Goal: Task Accomplishment & Management: Complete application form

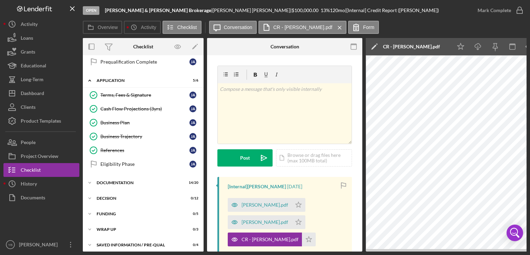
scroll to position [132, 0]
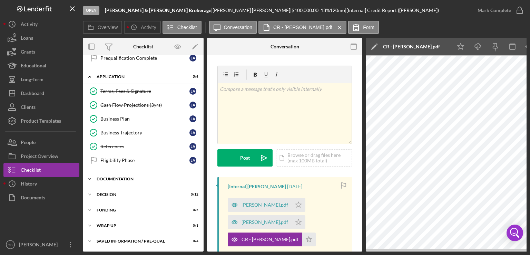
click at [109, 177] on div "Documentation" at bounding box center [146, 179] width 98 height 4
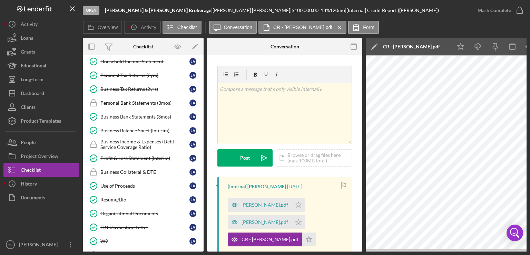
scroll to position [296, 0]
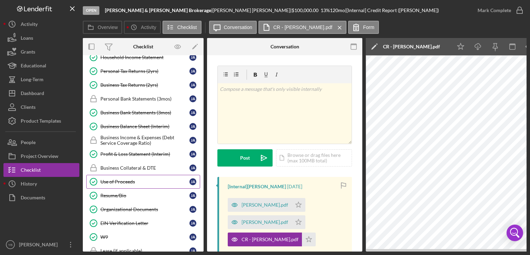
click at [128, 179] on div "Use of Proceeds" at bounding box center [144, 182] width 89 height 6
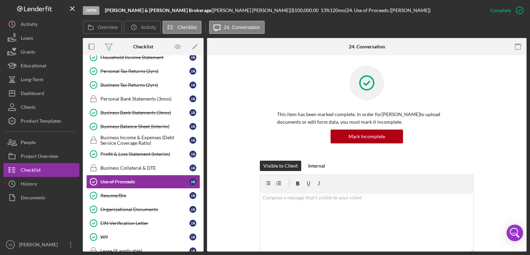
drag, startPoint x: 525, startPoint y: 123, endPoint x: 519, endPoint y: 178, distance: 54.8
click at [509, 171] on div "Visible to Client Internal v Color teal Color pink Remove color Add row above A…" at bounding box center [367, 223] width 299 height 125
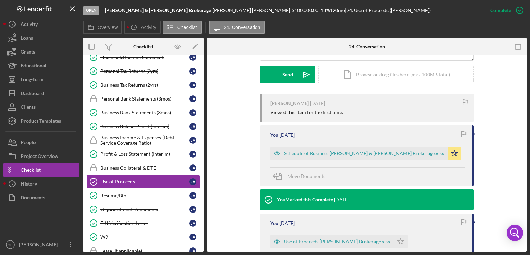
scroll to position [193, 0]
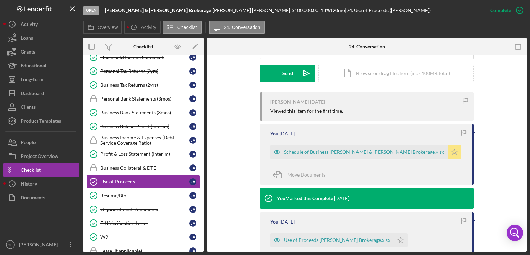
click at [448, 156] on icon "Icon/Star" at bounding box center [455, 152] width 14 height 14
click at [389, 76] on div "Icon/Document Browse or drag files here (max 100MB total) Tap to choose files o…" at bounding box center [396, 73] width 155 height 17
click at [291, 74] on div "Upload" at bounding box center [288, 73] width 16 height 17
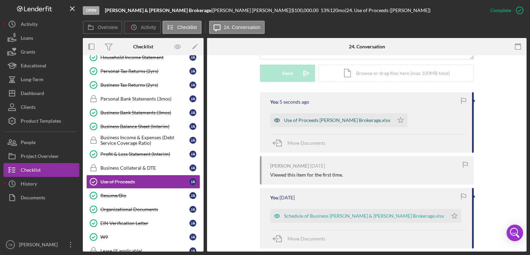
click at [311, 122] on div "Use of Proceeds [PERSON_NAME] Brokerage.xlsx" at bounding box center [337, 120] width 106 height 6
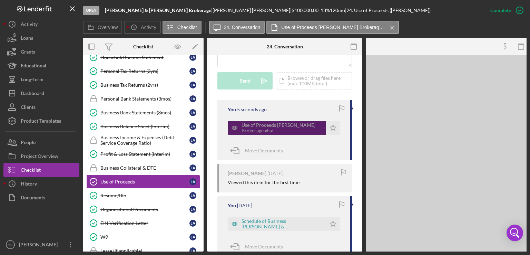
scroll to position [209, 0]
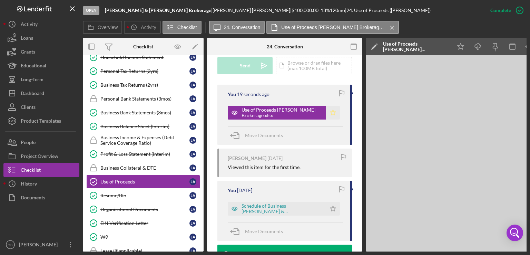
click at [331, 119] on icon "Icon/Star" at bounding box center [333, 113] width 14 height 14
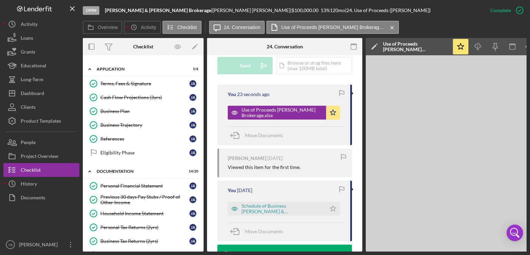
scroll to position [138, 0]
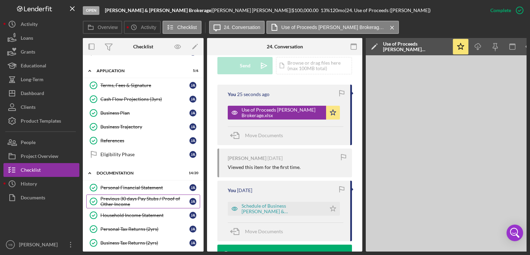
click at [124, 196] on div "Previous 30 days Pay Stubs / Proof of Other Income" at bounding box center [144, 201] width 89 height 11
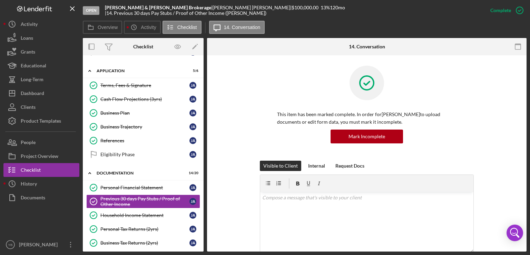
click at [514, 136] on div "This item has been marked complete. In order for [PERSON_NAME] to upload docume…" at bounding box center [367, 113] width 299 height 95
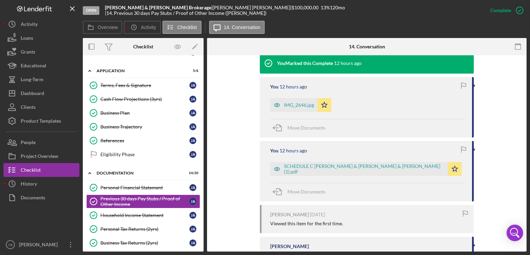
scroll to position [231, 0]
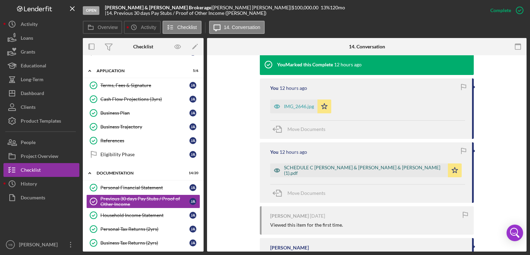
click at [403, 170] on div "SCHEDULE C [PERSON_NAME] & [PERSON_NAME] & [PERSON_NAME] (1).pdf" at bounding box center [364, 170] width 161 height 11
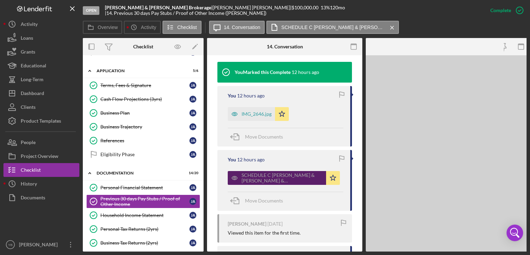
scroll to position [247, 0]
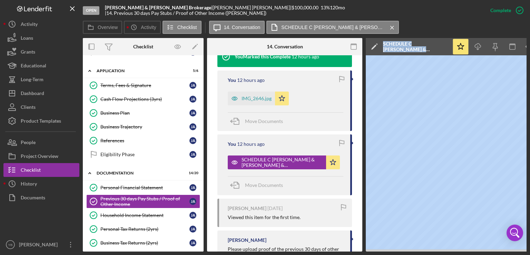
drag, startPoint x: 356, startPoint y: 254, endPoint x: 419, endPoint y: 250, distance: 63.3
click at [419, 250] on div "Open [PERSON_NAME] & [PERSON_NAME] | [PERSON_NAME] | $100,000.00 13 % 120 mo | …" at bounding box center [265, 127] width 530 height 255
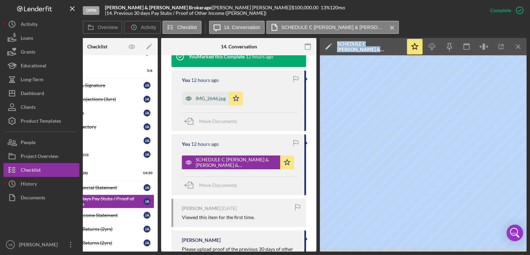
click at [213, 101] on div "IMG_2646.jpg" at bounding box center [211, 99] width 30 height 6
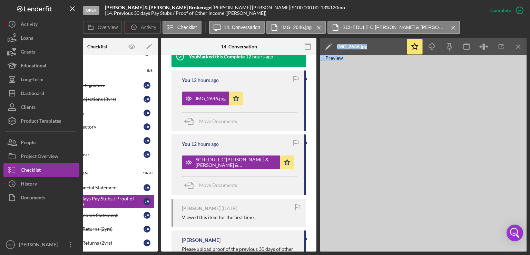
click at [398, 172] on img at bounding box center [423, 153] width 207 height 196
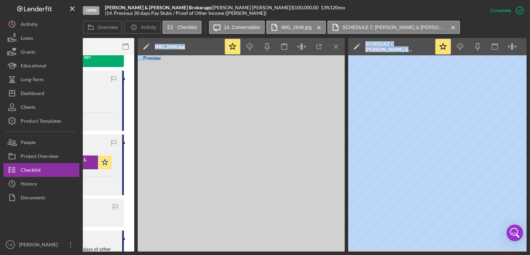
scroll to position [0, 228]
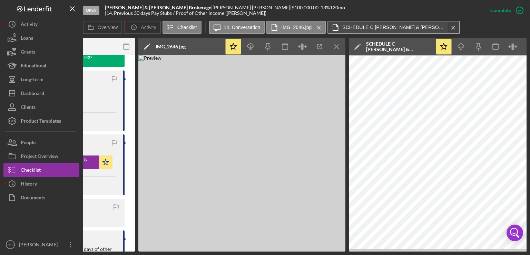
click at [452, 29] on icon "Icon/Menu Close" at bounding box center [453, 27] width 12 height 17
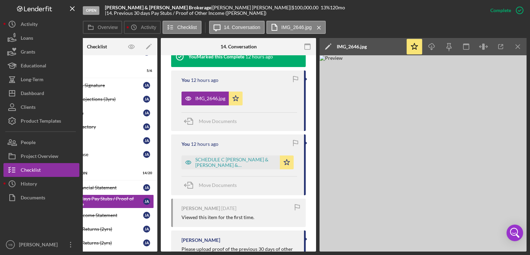
scroll to position [0, 46]
click at [319, 28] on icon "Icon/Menu Close" at bounding box center [319, 27] width 12 height 17
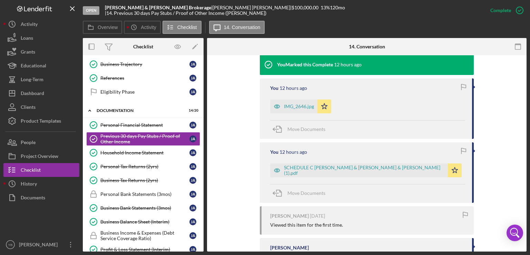
scroll to position [202, 0]
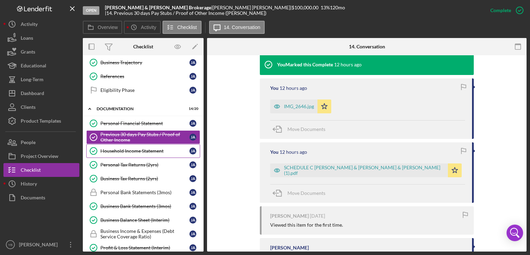
click at [129, 148] on div "Household Income Statement" at bounding box center [144, 151] width 89 height 6
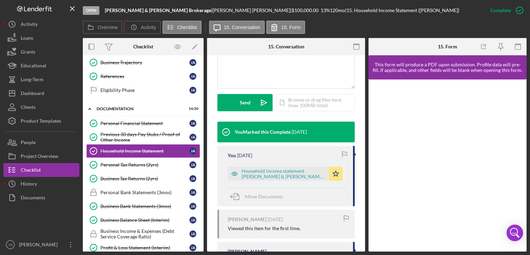
scroll to position [182, 0]
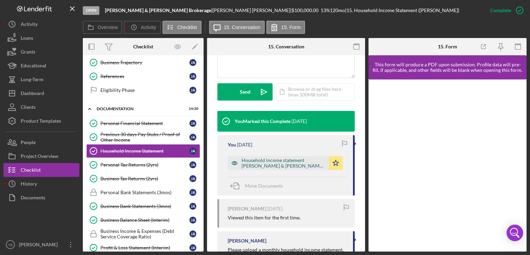
click at [271, 170] on div "Household income statement [PERSON_NAME] & [PERSON_NAME] Brokerage corp.xlsx" at bounding box center [278, 163] width 101 height 14
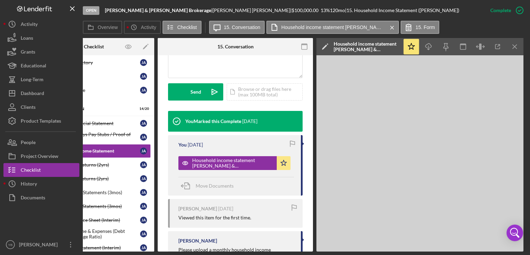
scroll to position [0, 0]
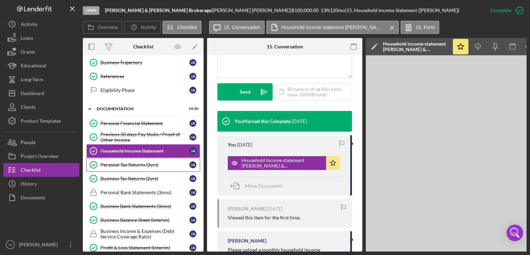
click at [140, 164] on div "Personal Tax Returns (2yrs)" at bounding box center [144, 165] width 89 height 6
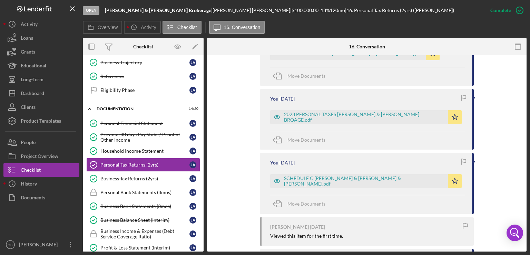
scroll to position [347, 0]
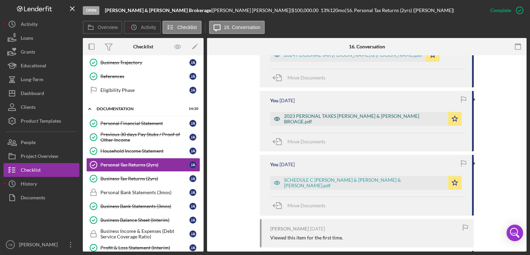
click at [382, 114] on div "2023 PERSONAL TAXES [PERSON_NAME] & [PERSON_NAME] BROAGE.pdf" at bounding box center [364, 118] width 161 height 11
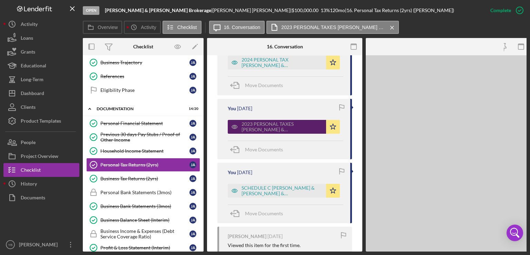
scroll to position [362, 0]
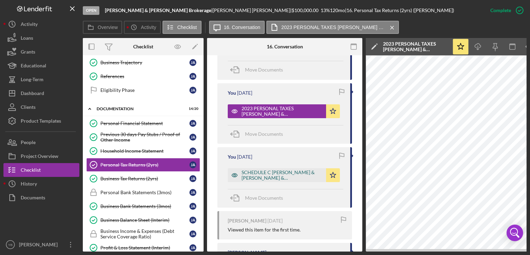
click at [285, 177] on div "SCHEDULE C [PERSON_NAME] & [PERSON_NAME] & [PERSON_NAME].pdf" at bounding box center [282, 175] width 81 height 11
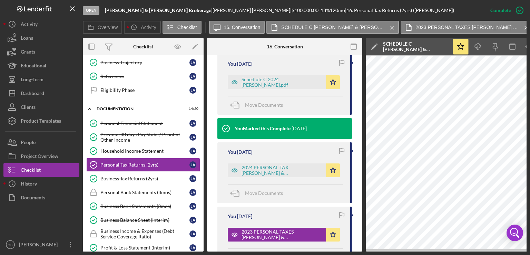
scroll to position [236, 0]
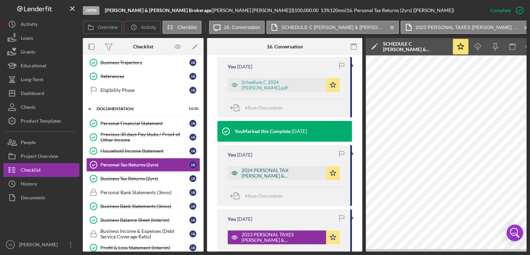
click at [272, 179] on div "2024 PERSONAL TAX [PERSON_NAME] & [PERSON_NAME].pdf" at bounding box center [282, 172] width 81 height 11
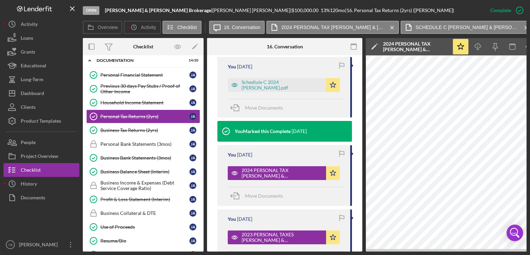
scroll to position [251, 0]
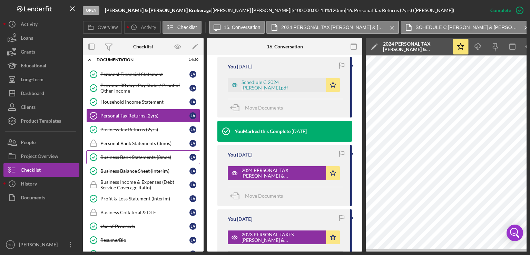
click at [164, 154] on div "Business Bank Statements (3mos)" at bounding box center [144, 157] width 89 height 6
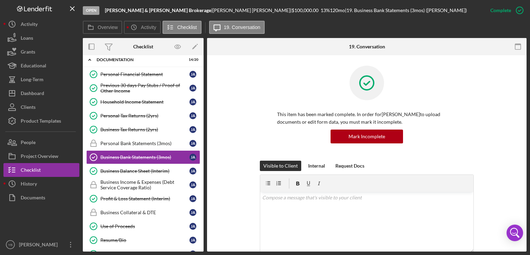
drag, startPoint x: 204, startPoint y: 165, endPoint x: 199, endPoint y: 195, distance: 30.7
click at [199, 195] on div "Overview Internal Workflow Stage Open Icon/Dropdown Arrow Archive (can unarchiv…" at bounding box center [305, 144] width 444 height 213
click at [146, 170] on div "Business Balance Sheet (Interim)" at bounding box center [144, 171] width 89 height 6
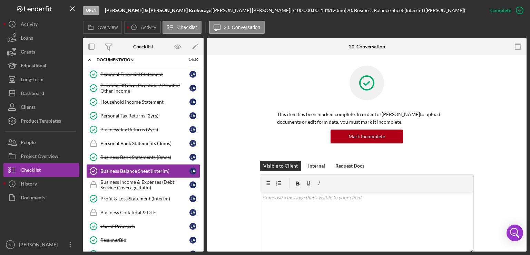
click at [501, 133] on div "This item has been marked complete. In order for [PERSON_NAME] to upload docume…" at bounding box center [367, 113] width 299 height 95
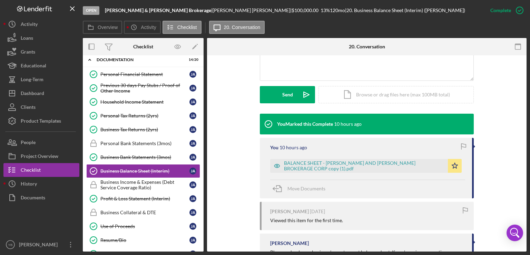
scroll to position [180, 0]
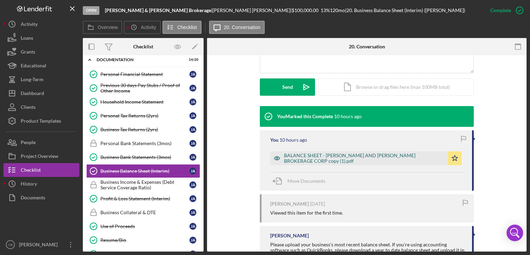
click at [388, 156] on div "BALANCE SHEET - [PERSON_NAME] AND [PERSON_NAME] BROKERAGE CORP copy (1).pdf" at bounding box center [364, 158] width 161 height 11
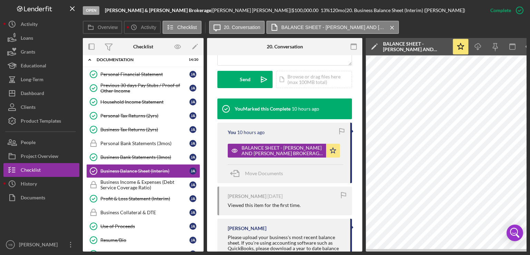
scroll to position [0, 46]
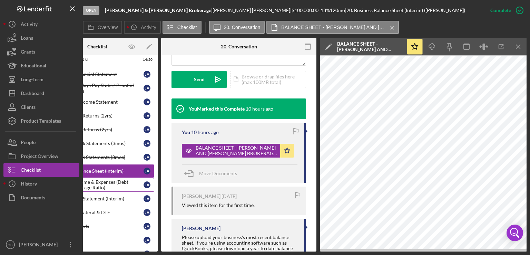
click at [123, 179] on div "Business Income & Expenses (Debt Service Coverage Ratio)" at bounding box center [99, 184] width 89 height 11
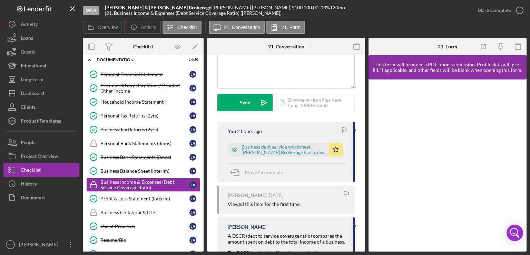
scroll to position [175, 0]
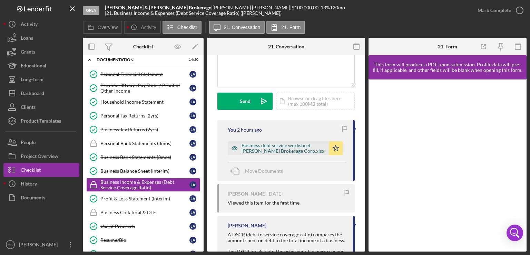
click at [279, 151] on div "Business debt service worksheet [PERSON_NAME] Brokerage Corp.xlsx" at bounding box center [284, 148] width 84 height 11
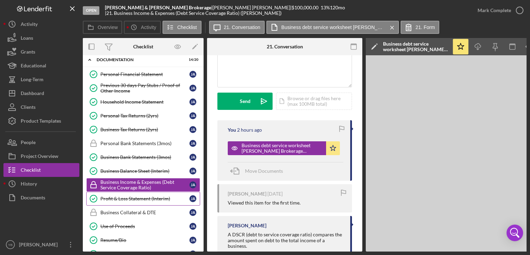
click at [138, 196] on div "Profit & Loss Statement (Interim)" at bounding box center [144, 199] width 89 height 6
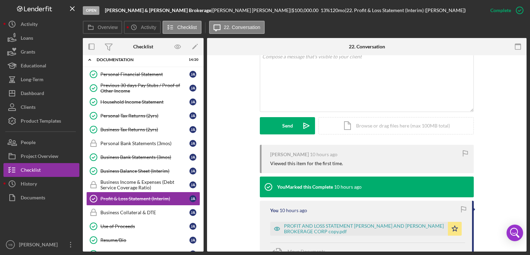
scroll to position [156, 0]
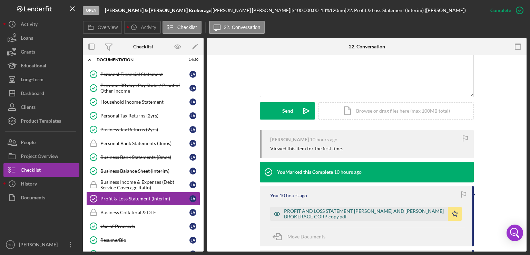
click at [349, 208] on div "PROFIT AND LOSS STATEMENT [PERSON_NAME] AND [PERSON_NAME] BROKERAGE CORP copy.p…" at bounding box center [364, 213] width 161 height 11
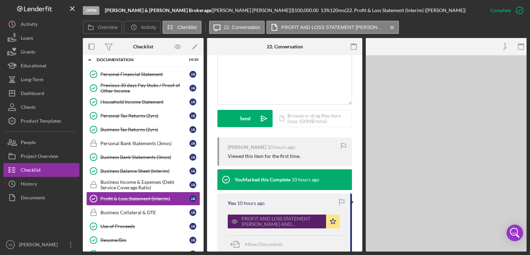
scroll to position [171, 0]
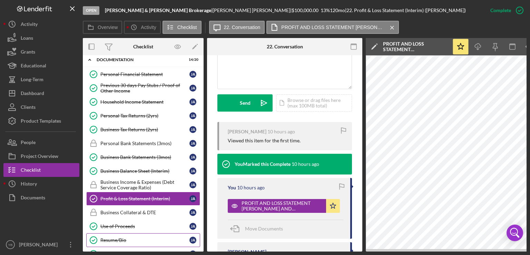
click at [125, 237] on div "Resume/Bio" at bounding box center [144, 240] width 89 height 6
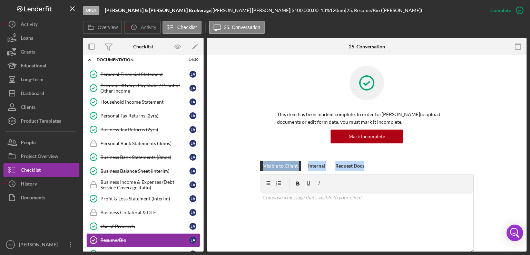
drag, startPoint x: 523, startPoint y: 131, endPoint x: 494, endPoint y: 156, distance: 38.7
click at [494, 156] on div "This item has been marked complete. In order for [PERSON_NAME] to upload docume…" at bounding box center [367, 113] width 299 height 95
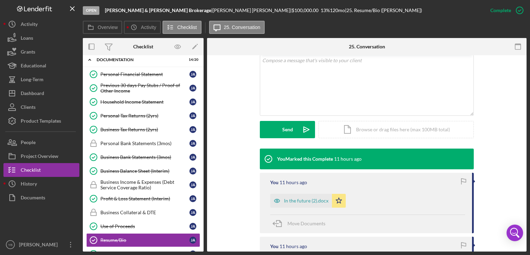
scroll to position [138, 0]
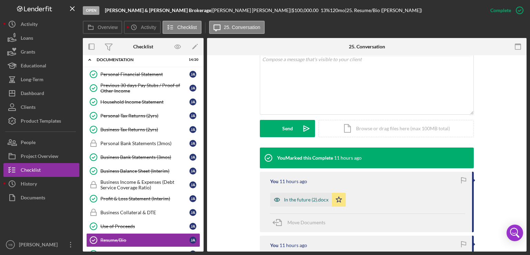
click at [298, 199] on div "In the future (2).docx" at bounding box center [306, 200] width 45 height 6
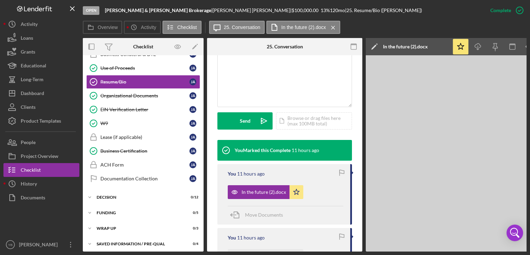
scroll to position [404, 0]
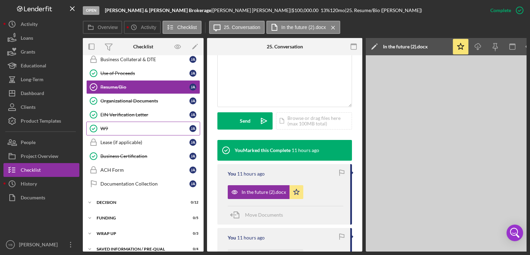
click at [107, 126] on div "W9" at bounding box center [144, 129] width 89 height 6
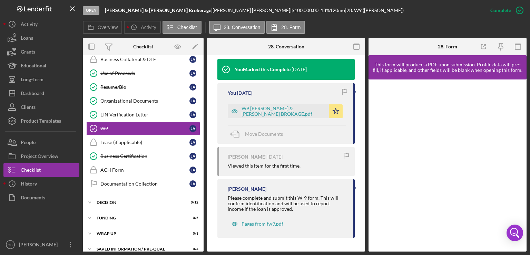
scroll to position [242, 0]
click at [271, 114] on div "W9 [PERSON_NAME] & [PERSON_NAME] BROKAGE.pdf" at bounding box center [284, 111] width 84 height 11
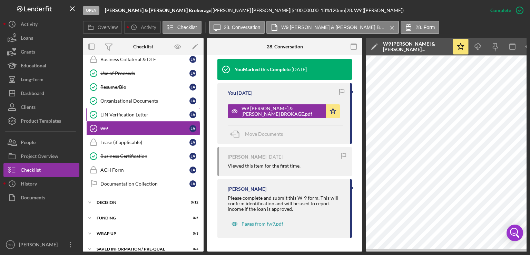
drag, startPoint x: 202, startPoint y: 191, endPoint x: 127, endPoint y: 112, distance: 109.2
click at [127, 112] on div "EIN Verification Letter" at bounding box center [144, 115] width 89 height 6
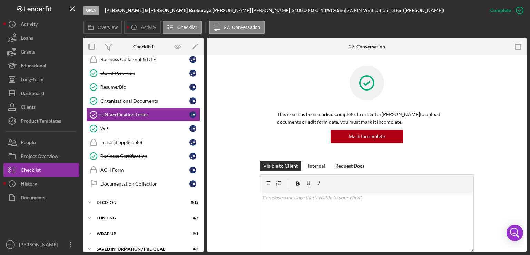
click at [505, 137] on div "This item has been marked complete. In order for [PERSON_NAME] to upload docume…" at bounding box center [367, 113] width 299 height 95
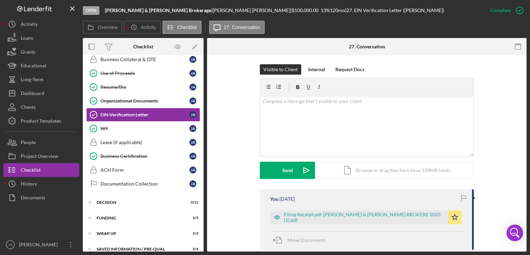
scroll to position [124, 0]
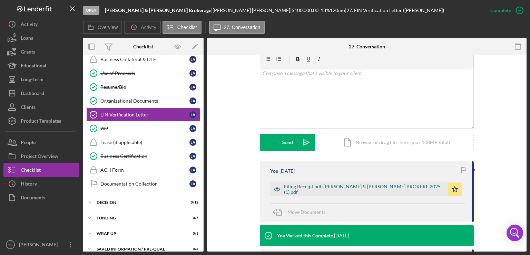
click at [373, 189] on div "Filing Receipt.pdf-[PERSON_NAME] & [PERSON_NAME] BROKERE 2025 (1).pdf" at bounding box center [364, 189] width 161 height 11
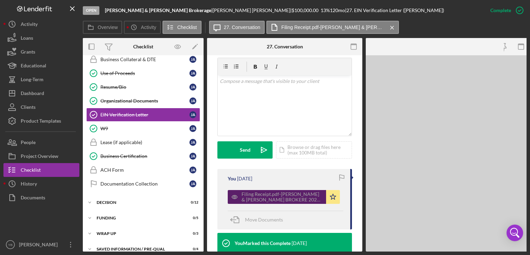
scroll to position [139, 0]
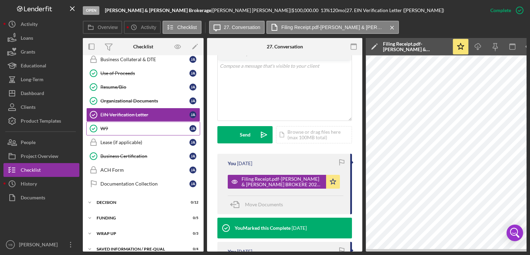
click at [106, 126] on div "W9" at bounding box center [144, 129] width 89 height 6
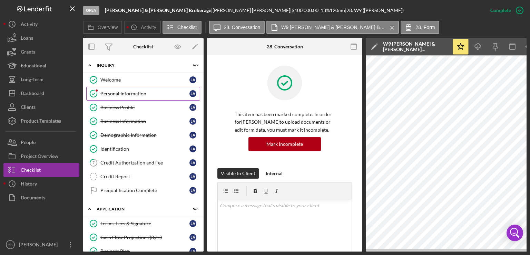
click at [126, 95] on div "Personal Information" at bounding box center [144, 94] width 89 height 6
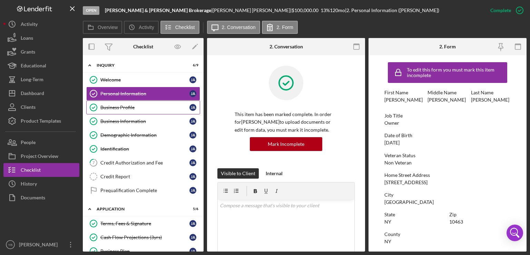
click at [127, 107] on div "Business Profile" at bounding box center [144, 108] width 89 height 6
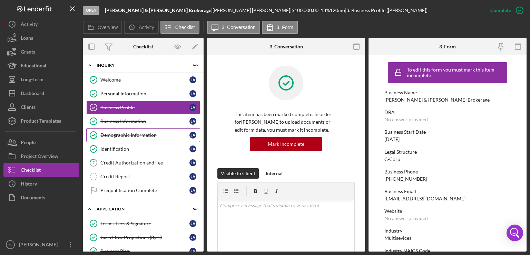
click at [133, 136] on div "Demographic Information" at bounding box center [144, 135] width 89 height 6
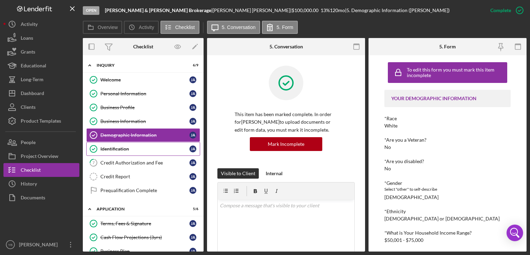
click at [127, 152] on link "Identification Identification [PERSON_NAME]" at bounding box center [143, 149] width 114 height 14
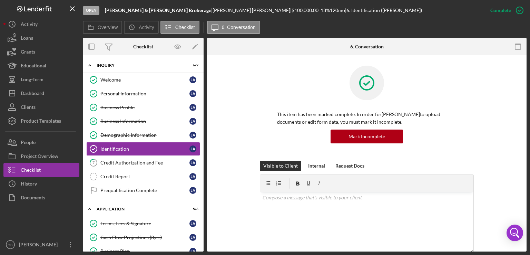
drag, startPoint x: 527, startPoint y: 129, endPoint x: 499, endPoint y: 153, distance: 36.5
click at [499, 153] on div "Open [PERSON_NAME] & [PERSON_NAME] | [PERSON_NAME] | $100,000.00 13 % 120 mo | …" at bounding box center [265, 127] width 530 height 255
click at [499, 153] on div "This item has been marked complete. In order for [PERSON_NAME] to upload docume…" at bounding box center [367, 113] width 299 height 95
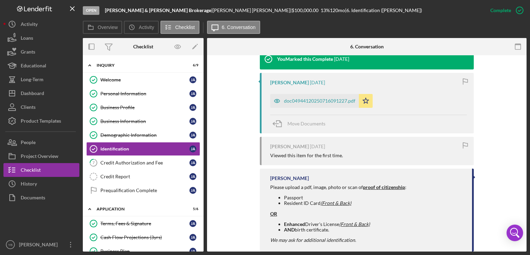
scroll to position [237, 0]
click at [335, 101] on div "doc04944120250716091227.pdf" at bounding box center [319, 101] width 71 height 6
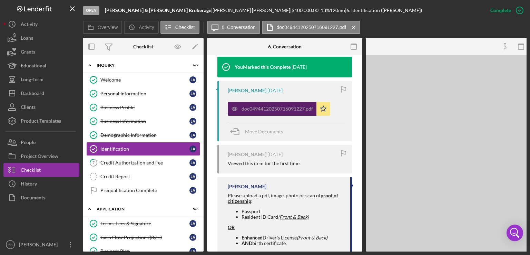
scroll to position [252, 0]
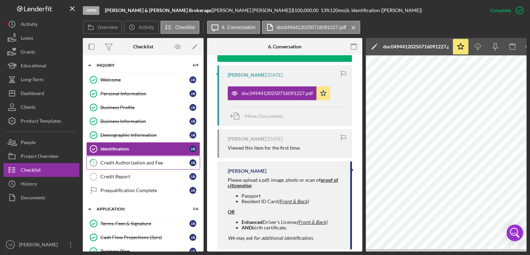
click at [125, 162] on div "Credit Authorization and Fee" at bounding box center [144, 163] width 89 height 6
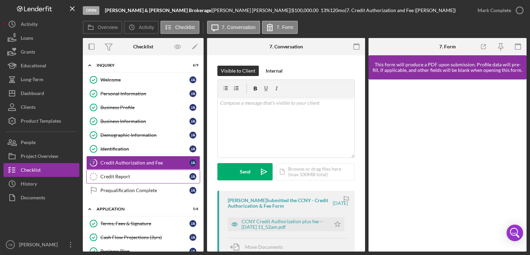
click at [127, 176] on div "Credit Report" at bounding box center [144, 177] width 89 height 6
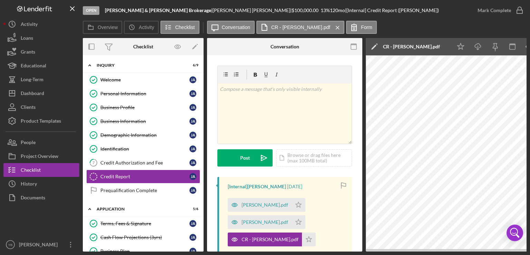
click at [203, 114] on div "Icon/Expander Inquiry 6 / 9 Welcome Welcome [PERSON_NAME] Personal Information …" at bounding box center [143, 153] width 121 height 196
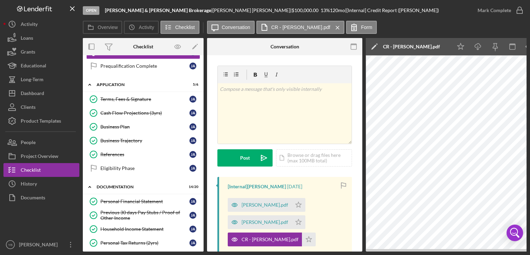
scroll to position [125, 0]
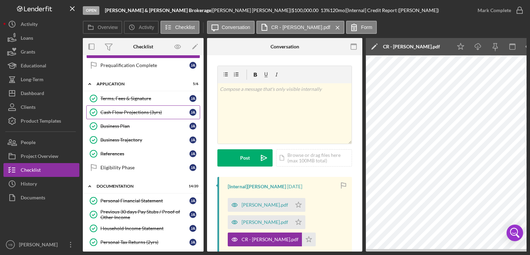
click at [128, 110] on div "Cash Flow Projections (3yrs)" at bounding box center [144, 112] width 89 height 6
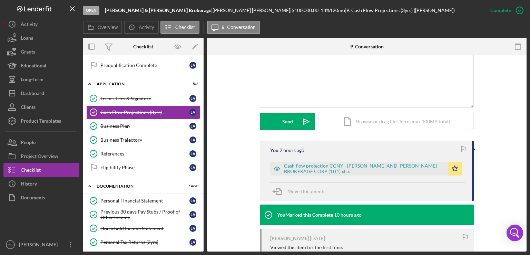
scroll to position [144, 0]
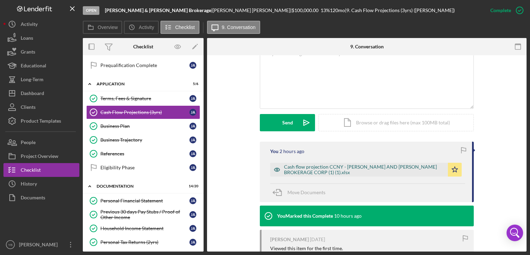
click at [343, 167] on div "Cash flow projection CCNY - [PERSON_NAME] AND [PERSON_NAME] BROKERAGE CORP (1) …" at bounding box center [364, 169] width 161 height 11
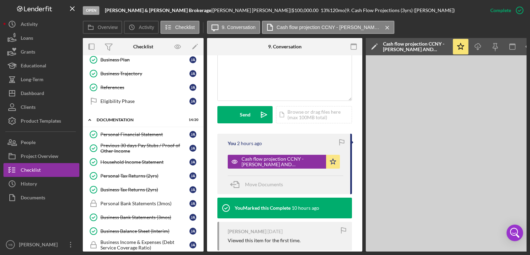
scroll to position [194, 0]
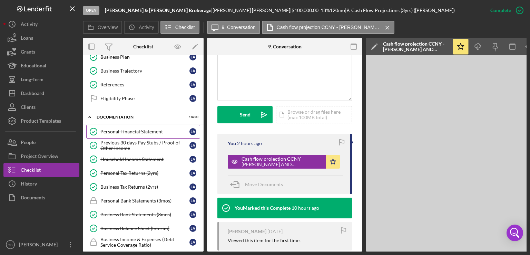
click at [136, 129] on div "Personal Financial Statement" at bounding box center [144, 132] width 89 height 6
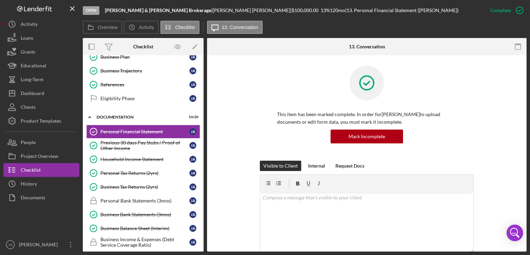
click at [507, 149] on div "This item has been marked complete. In order for [PERSON_NAME] to upload docume…" at bounding box center [367, 113] width 299 height 95
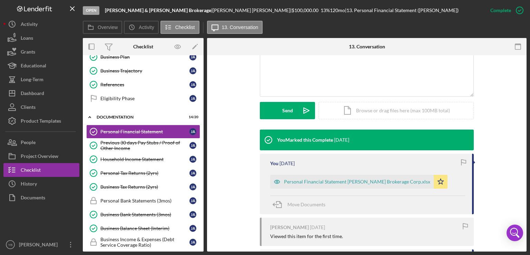
scroll to position [180, 0]
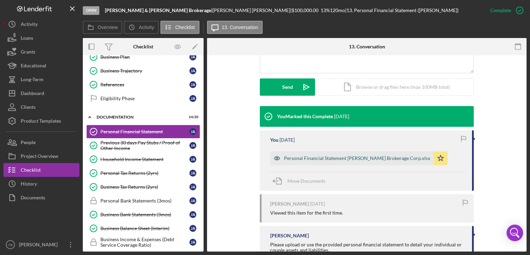
click at [370, 158] on div "Personal Financial Statement [PERSON_NAME] Brokerage Corp.xlsx" at bounding box center [357, 158] width 146 height 6
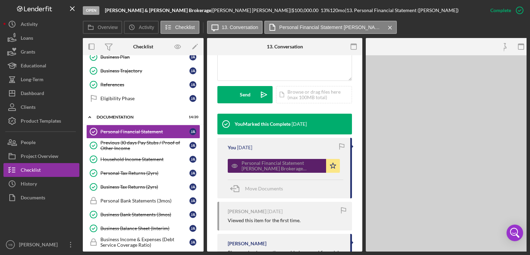
scroll to position [195, 0]
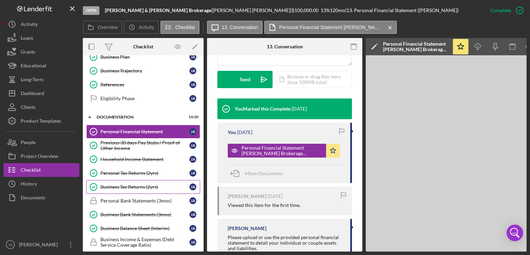
click at [154, 180] on link "Business Tax Returns (2yrs) Business Tax Returns (2yrs) [PERSON_NAME]" at bounding box center [143, 187] width 114 height 14
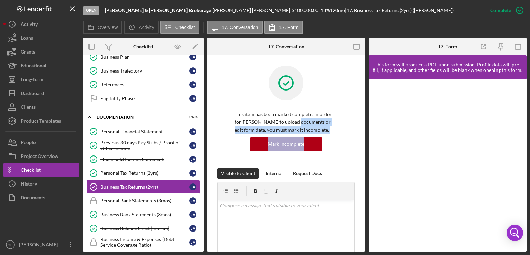
drag, startPoint x: 365, startPoint y: 125, endPoint x: 355, endPoint y: 147, distance: 24.4
click at [355, 147] on div "Overview Internal Workflow Stage Open Icon/Dropdown Arrow Archive (can unarchiv…" at bounding box center [305, 144] width 444 height 213
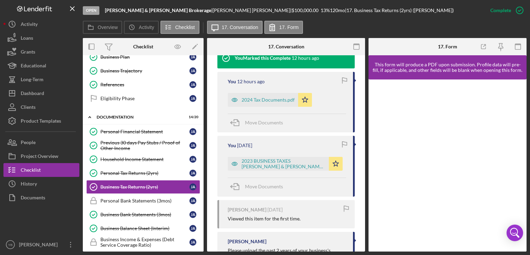
scroll to position [246, 0]
click at [274, 102] on div "2024 Tax Documents.pdf" at bounding box center [268, 100] width 53 height 6
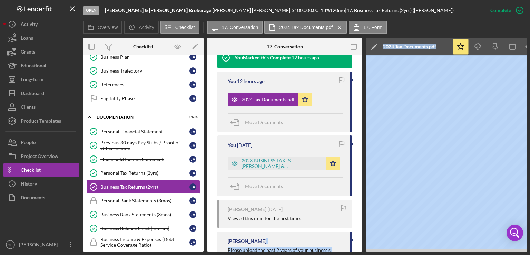
drag, startPoint x: 364, startPoint y: 249, endPoint x: 392, endPoint y: 253, distance: 28.0
click at [392, 253] on div "Open [PERSON_NAME] & [PERSON_NAME] | [PERSON_NAME] | $100,000.00 13 % 120 mo | …" at bounding box center [265, 127] width 530 height 255
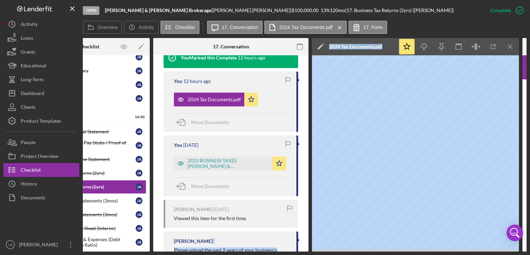
scroll to position [0, 0]
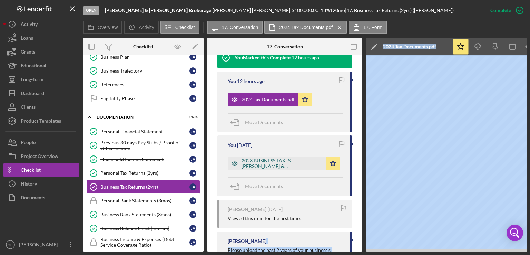
click at [284, 169] on div "2023 BUSINESS TAXES [PERSON_NAME] & [PERSON_NAME] BROKAGE.pdf" at bounding box center [282, 163] width 81 height 11
